Goal: Navigation & Orientation: Find specific page/section

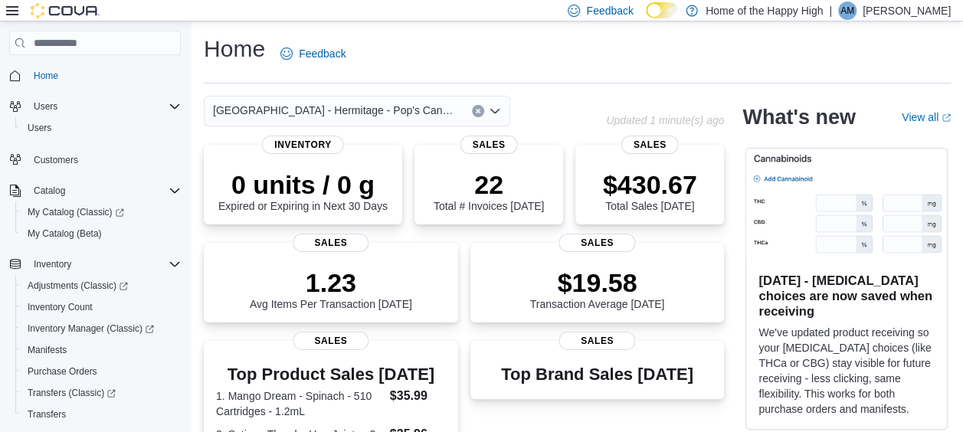
click at [917, 11] on p "Alicia Mair" at bounding box center [907, 11] width 88 height 18
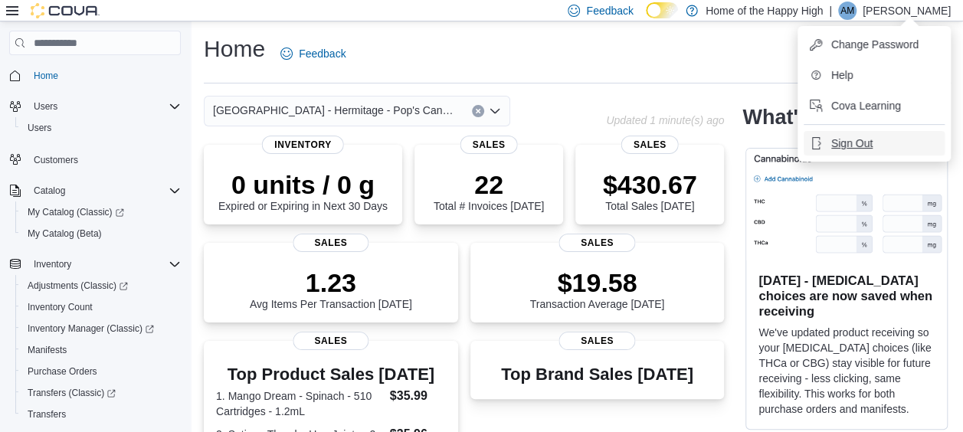
click at [867, 147] on span "Sign Out" at bounding box center [851, 143] width 41 height 15
